Goal: Find specific page/section: Find specific page/section

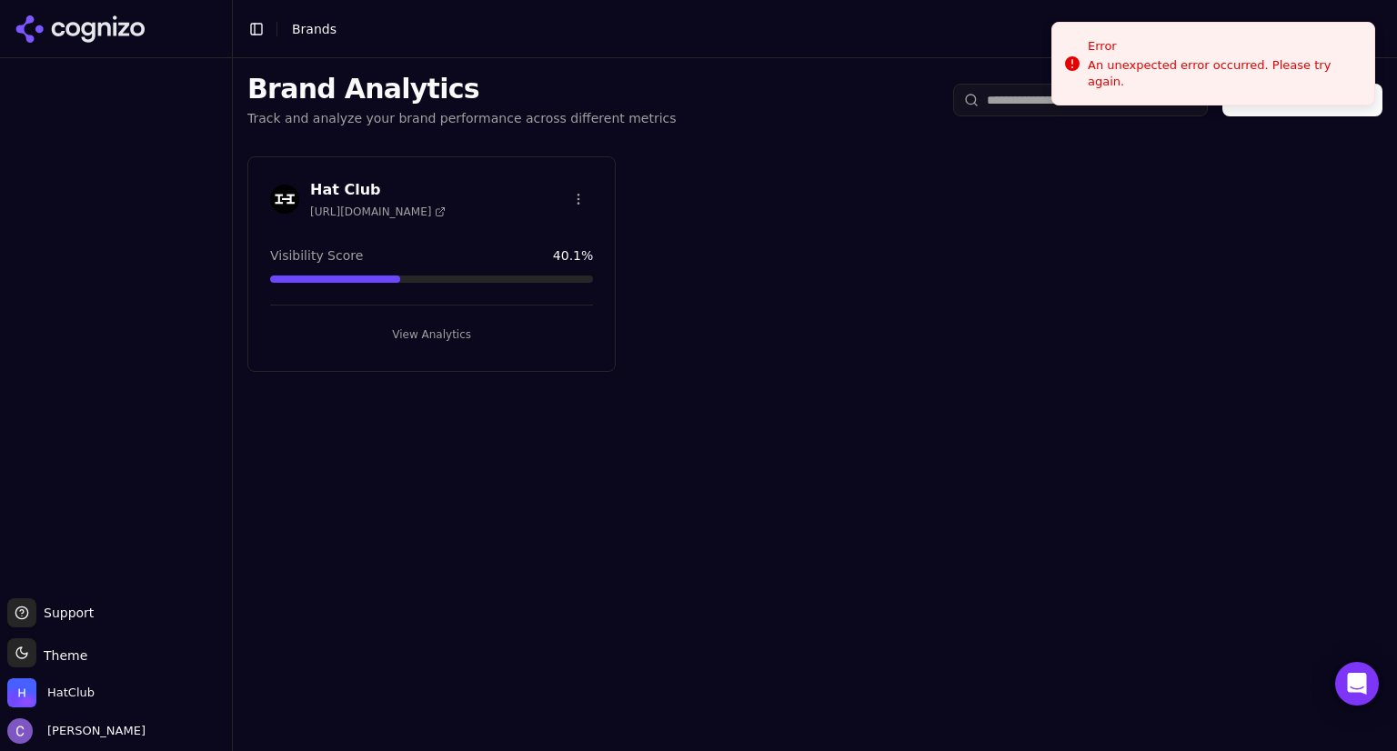
click at [449, 339] on button "View Analytics" at bounding box center [431, 334] width 323 height 29
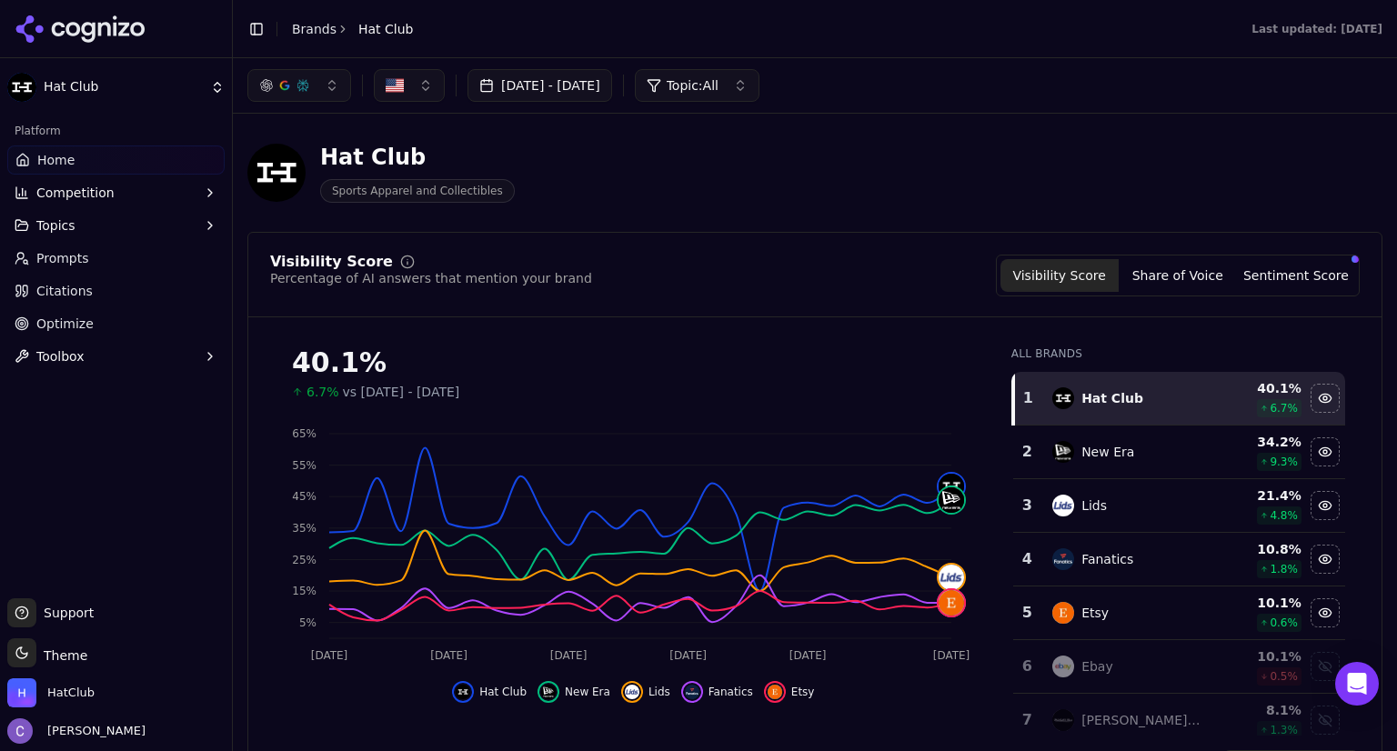
click at [124, 263] on link "Prompts" at bounding box center [115, 258] width 217 height 29
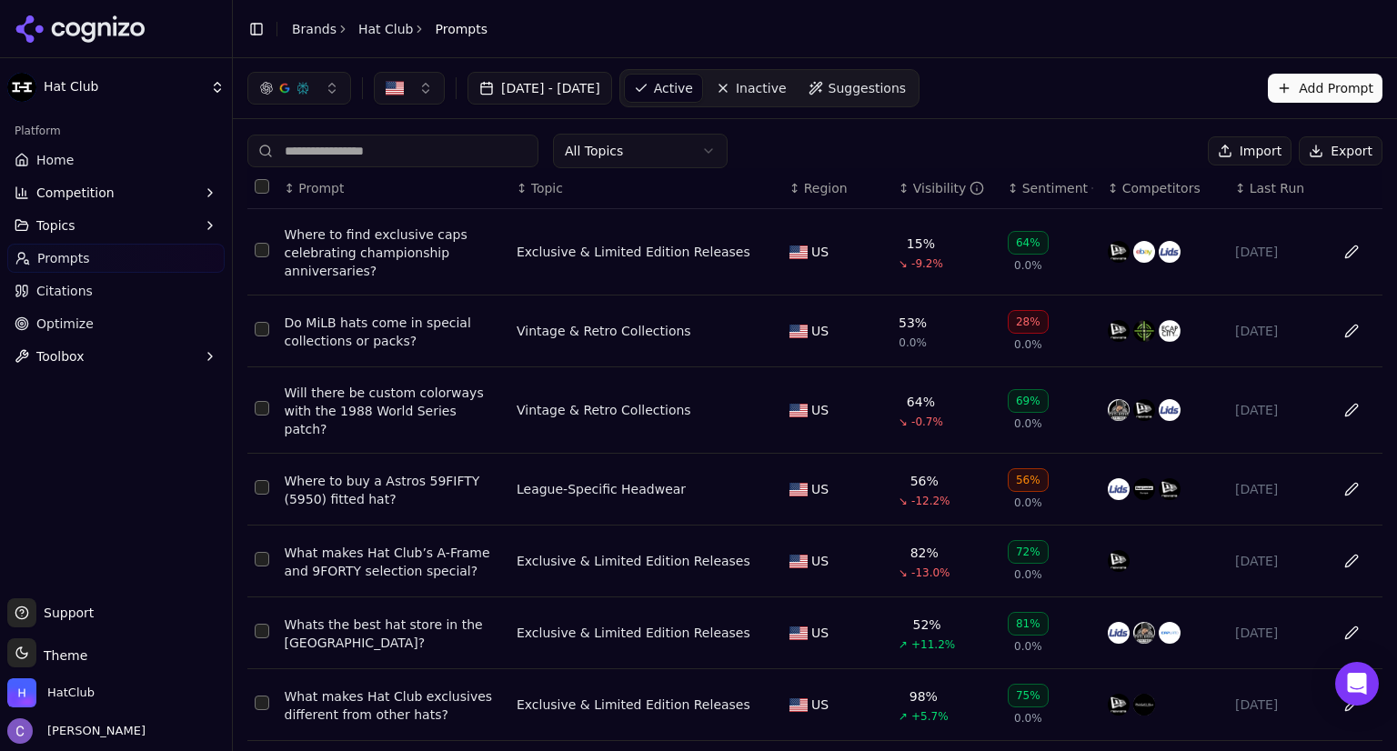
click at [896, 176] on th "↕ Visibility" at bounding box center [945, 188] width 109 height 41
click at [898, 184] on div "↕ Visibility" at bounding box center [945, 188] width 95 height 18
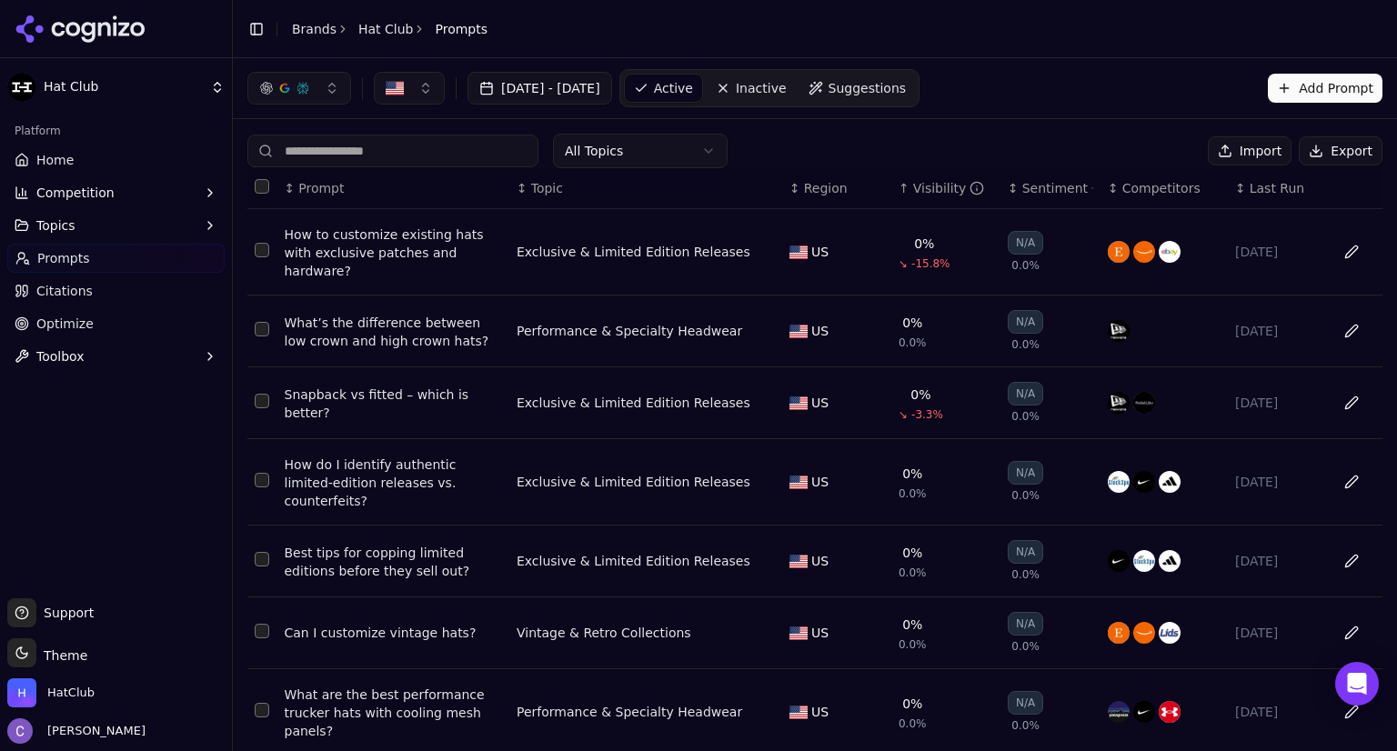
scroll to position [264, 0]
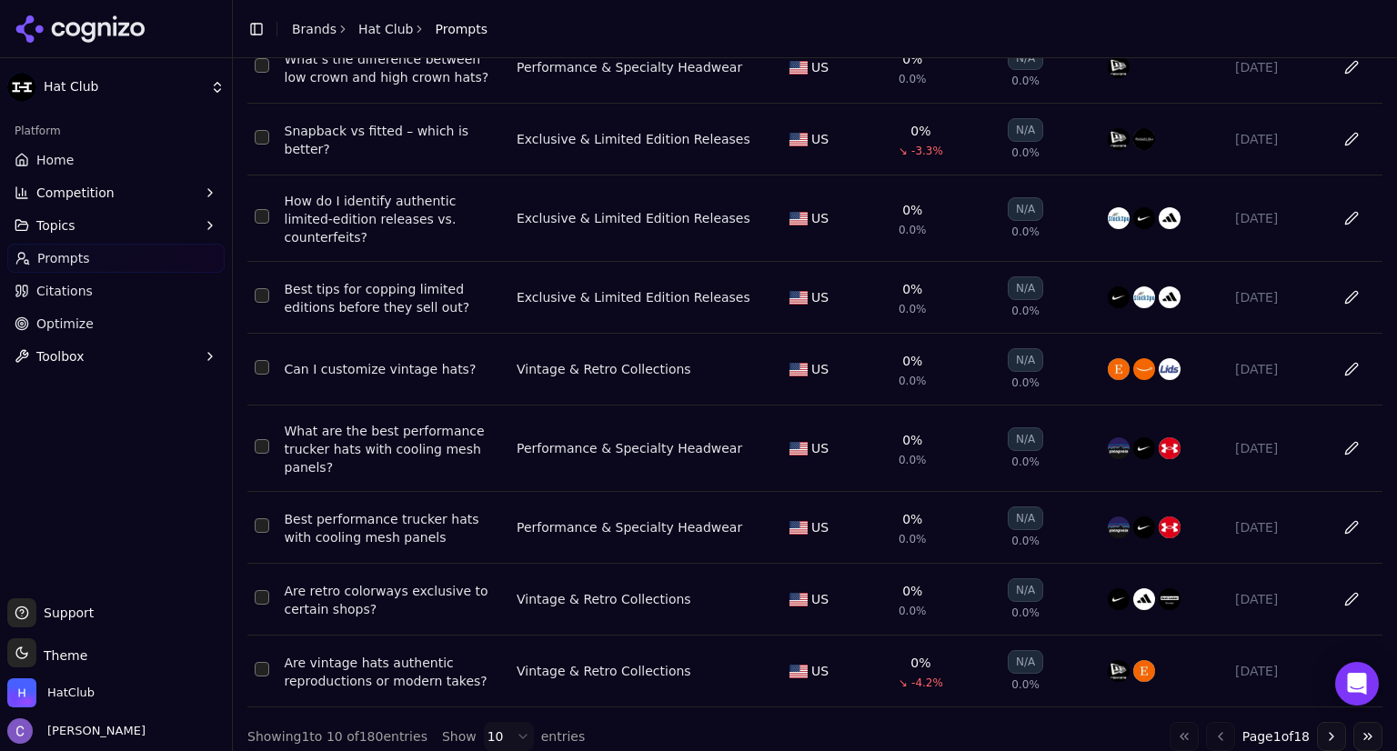
click at [1322, 722] on button "Go to next page" at bounding box center [1331, 736] width 29 height 29
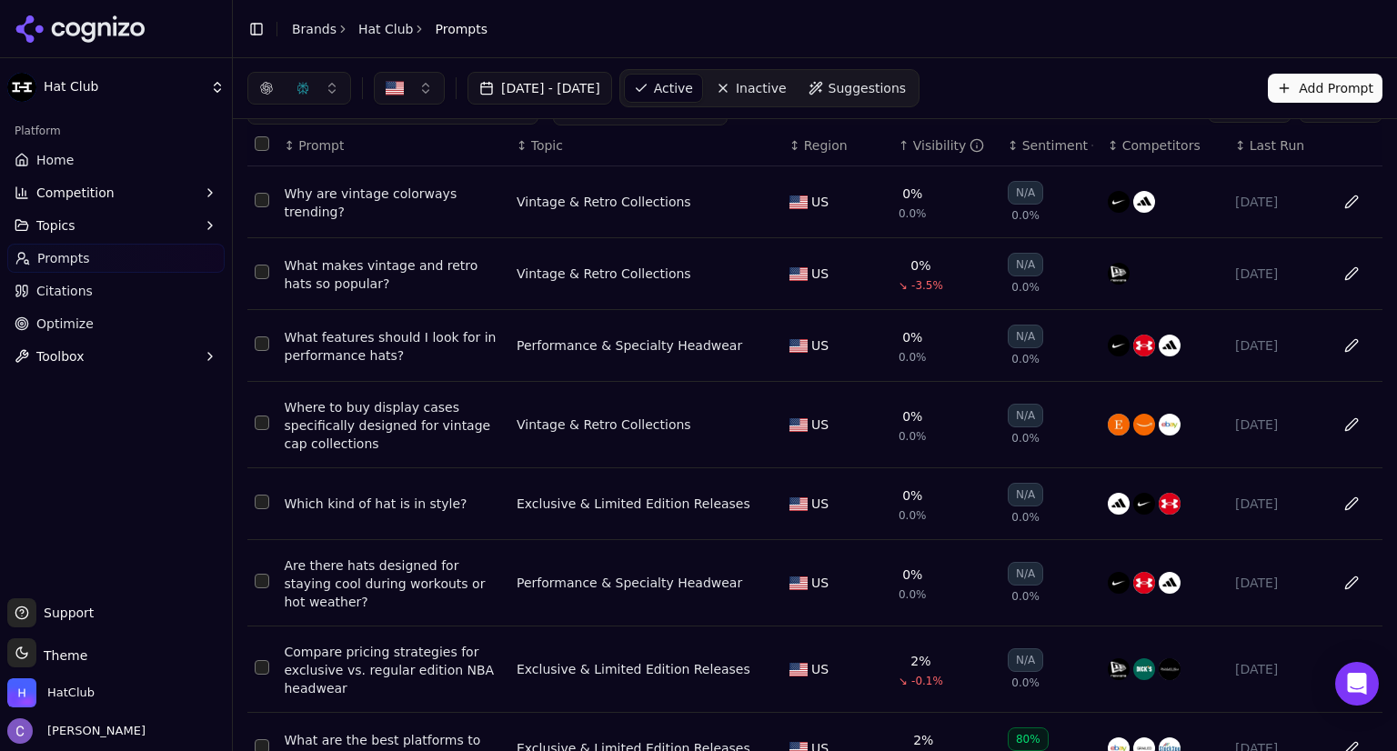
scroll to position [0, 0]
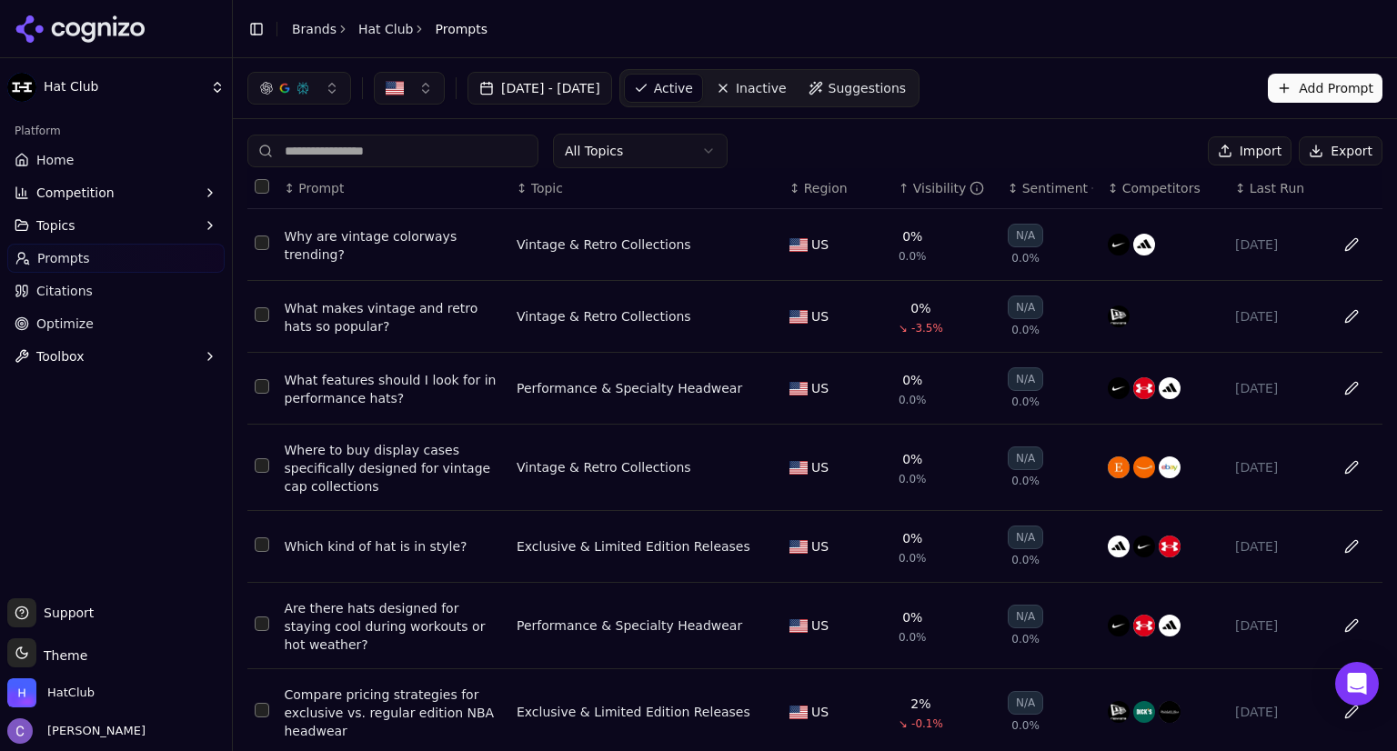
click at [647, 143] on html "Hat Club Platform Home Competition Topics Prompts Citations Optimize Toolbox Su…" at bounding box center [698, 375] width 1397 height 751
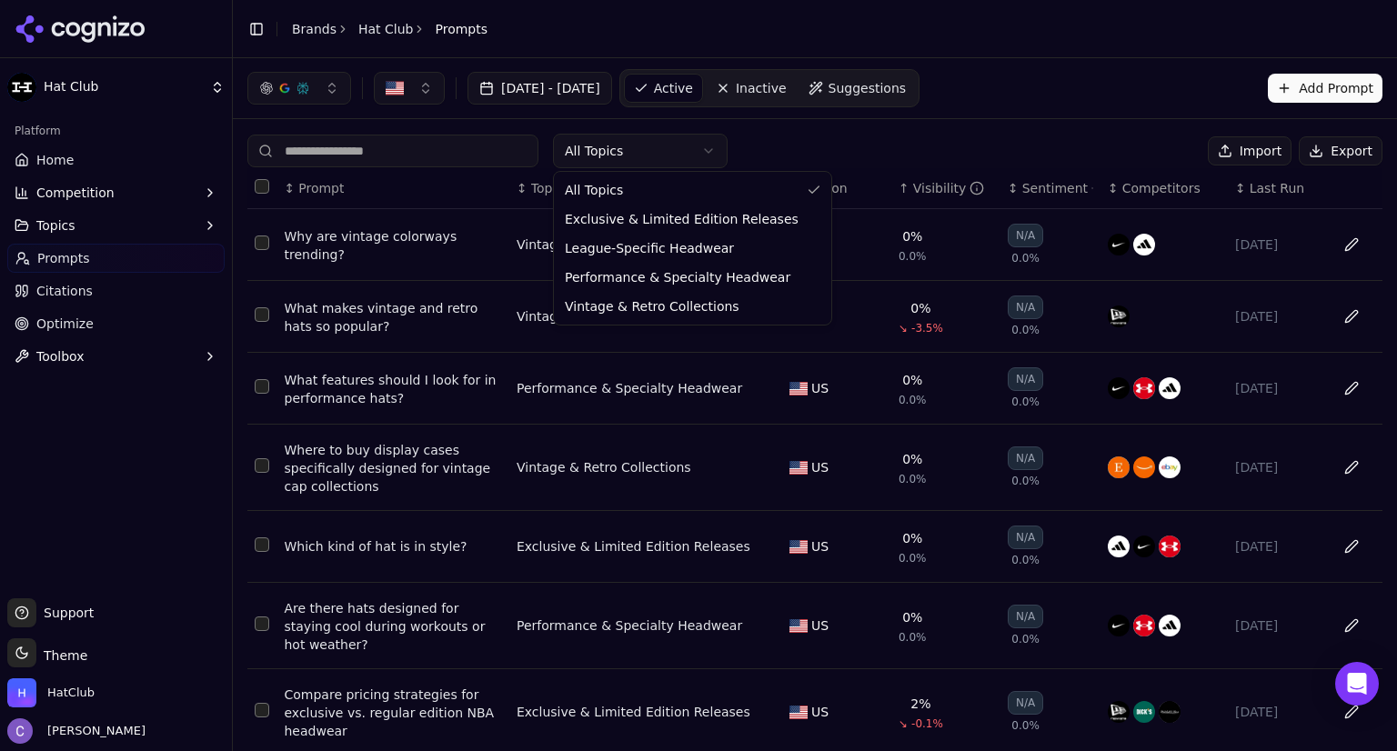
click at [998, 113] on html "Hat Club Platform Home Competition Topics Prompts Citations Optimize Toolbox Su…" at bounding box center [698, 375] width 1397 height 751
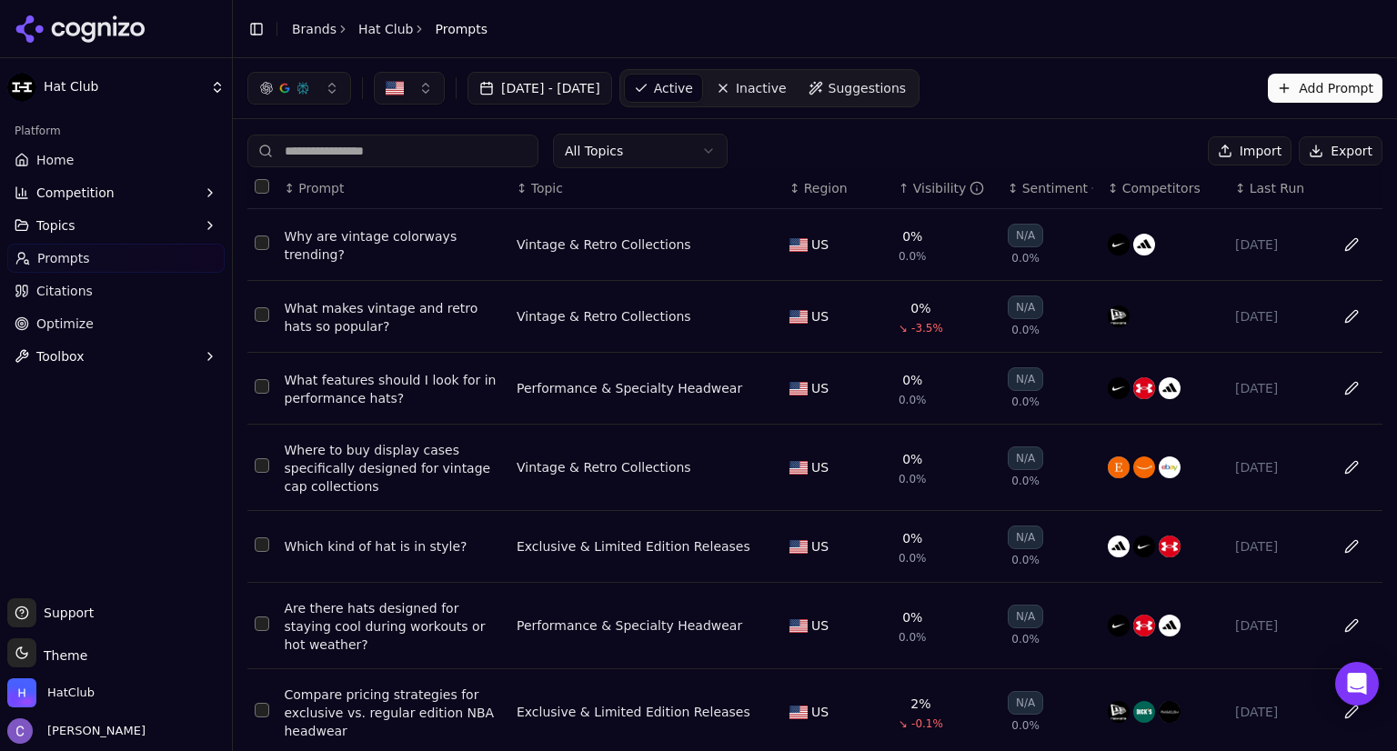
click at [177, 256] on link "Prompts" at bounding box center [115, 258] width 217 height 29
click at [116, 250] on link "Prompts" at bounding box center [115, 258] width 217 height 29
click at [84, 173] on link "Home" at bounding box center [115, 160] width 217 height 29
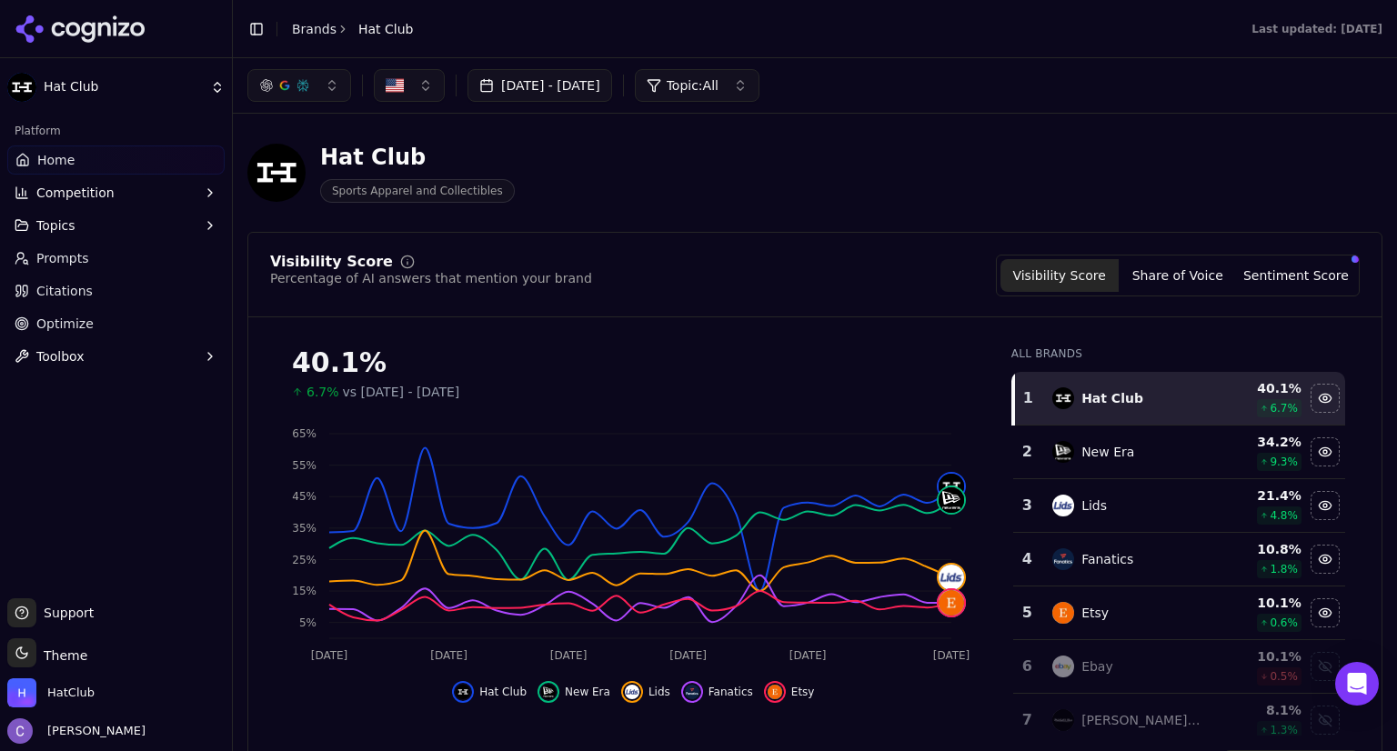
click at [313, 98] on button "button" at bounding box center [299, 85] width 104 height 33
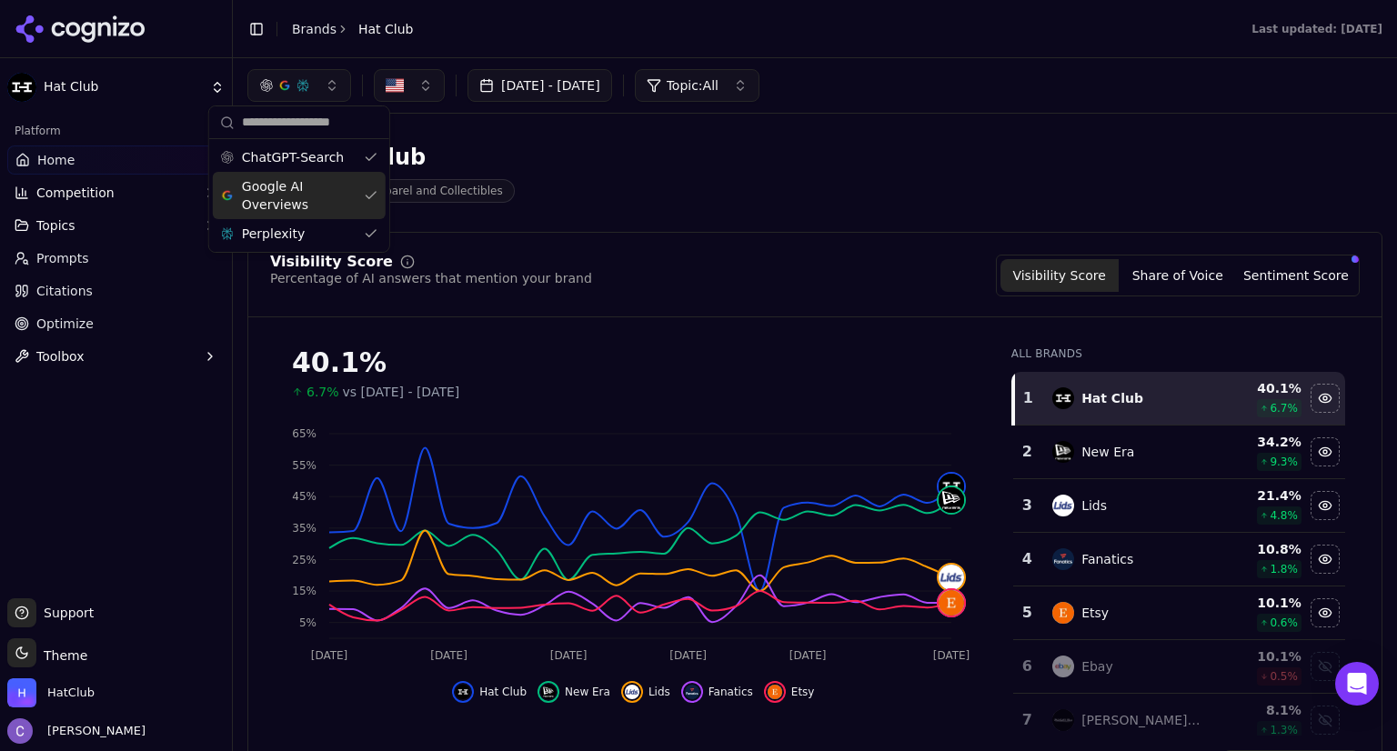
click at [365, 199] on div "Google AI Overviews" at bounding box center [299, 195] width 173 height 47
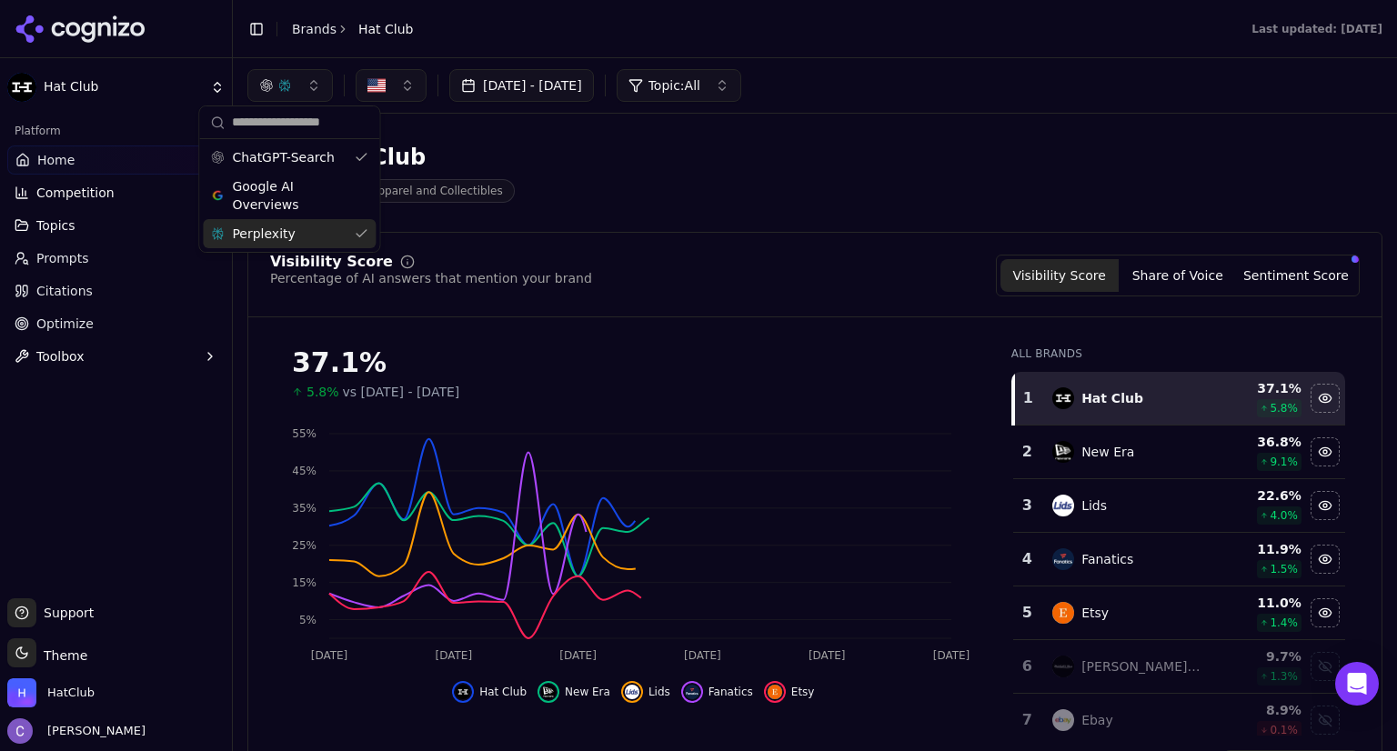
click at [353, 230] on div "Perplexity" at bounding box center [289, 233] width 173 height 29
